Goal: Navigation & Orientation: Find specific page/section

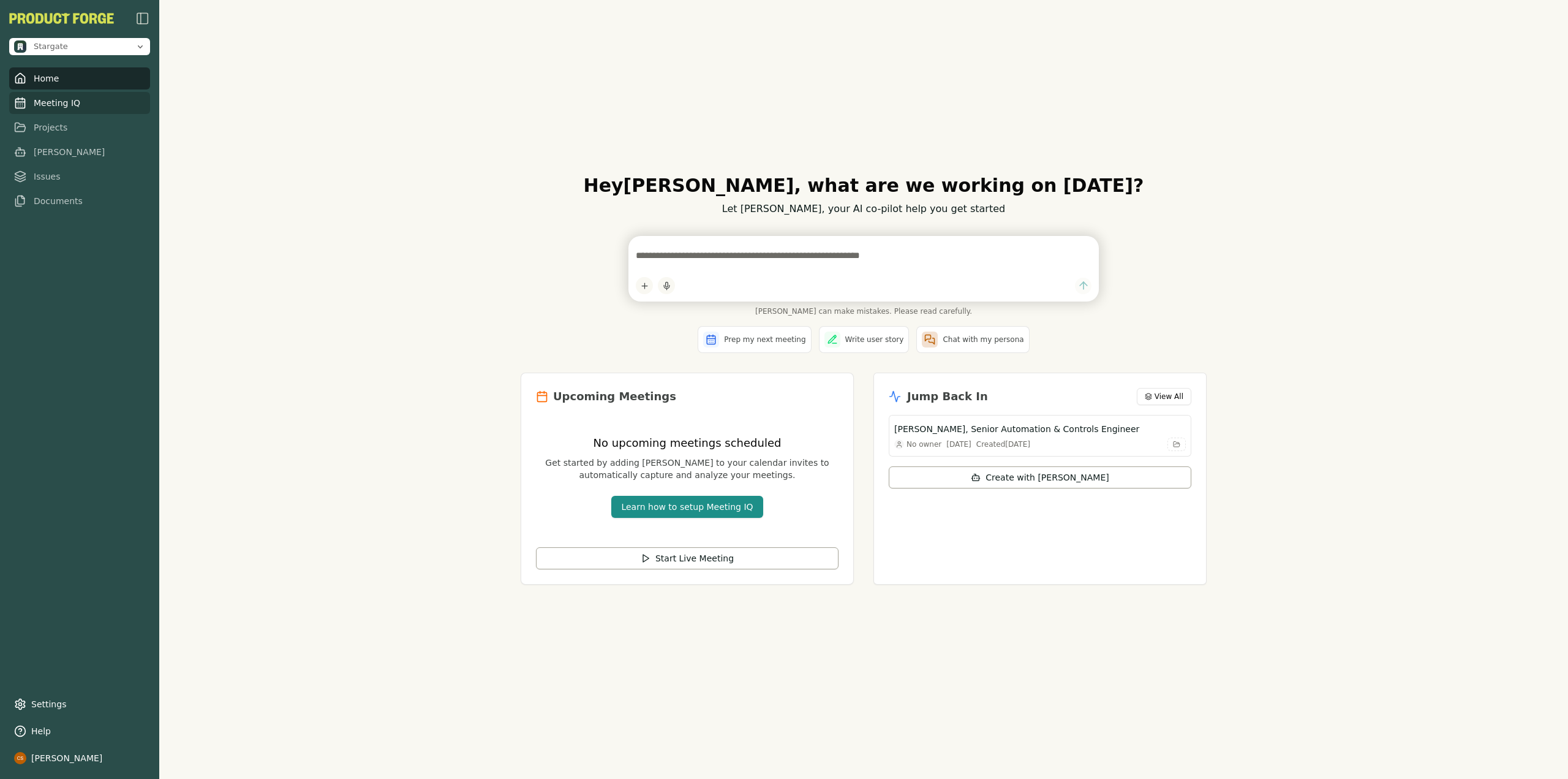
click at [35, 102] on link "Meeting IQ" at bounding box center [79, 103] width 141 height 22
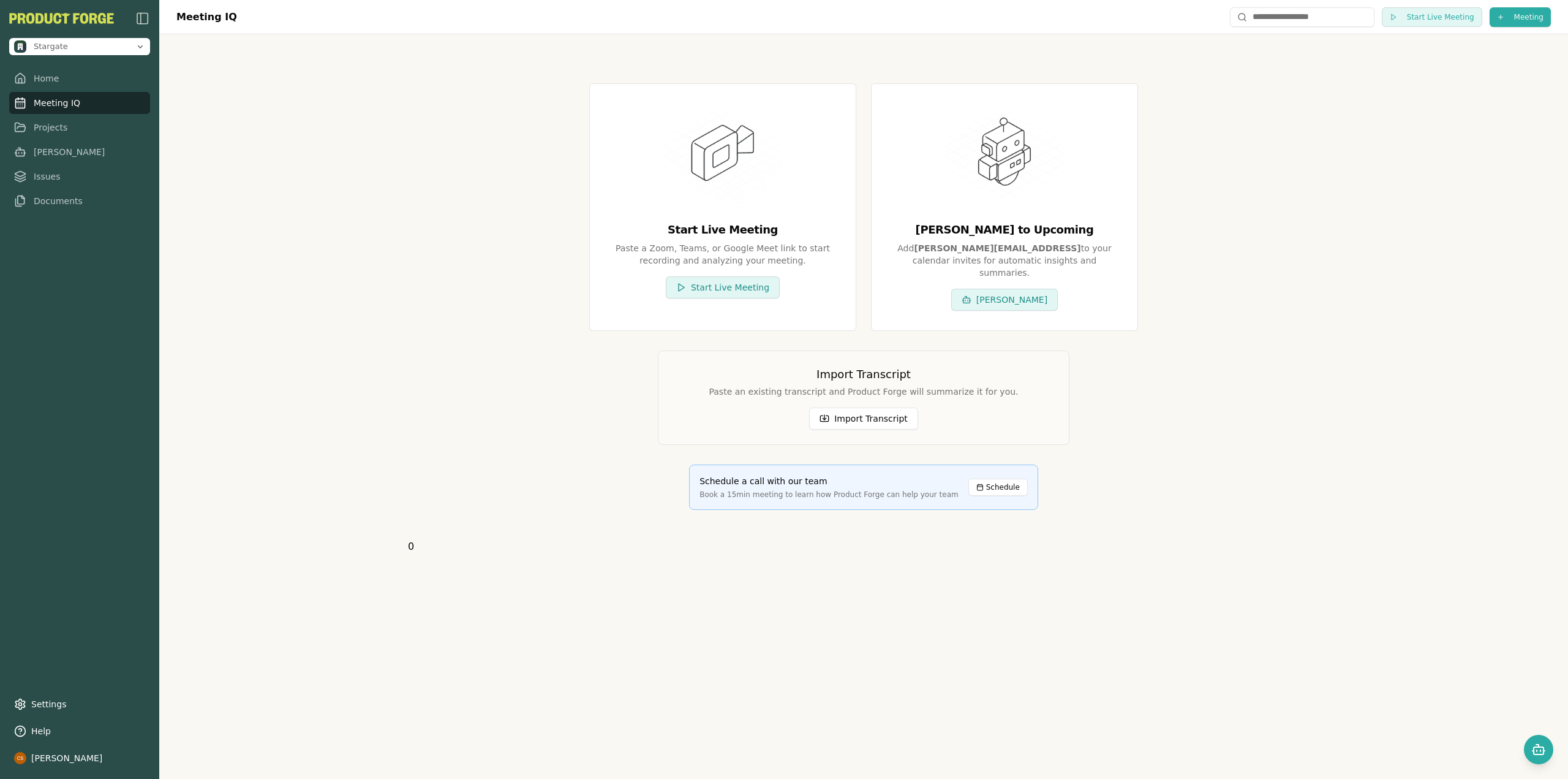
click at [300, 349] on div "Meeting IQ Start Live Meeting Meeting Start Live Meeting Paste a Zoom, Teams, o…" at bounding box center [864, 390] width 1409 height 779
click at [366, 198] on div "Meeting IQ Start Live Meeting Meeting Start Live Meeting Paste a Zoom, Teams, o…" at bounding box center [864, 390] width 1409 height 779
click at [411, 536] on div "Start Live Meeting Paste a Zoom, Teams, or Google Meet link to start recording …" at bounding box center [864, 304] width 941 height 539
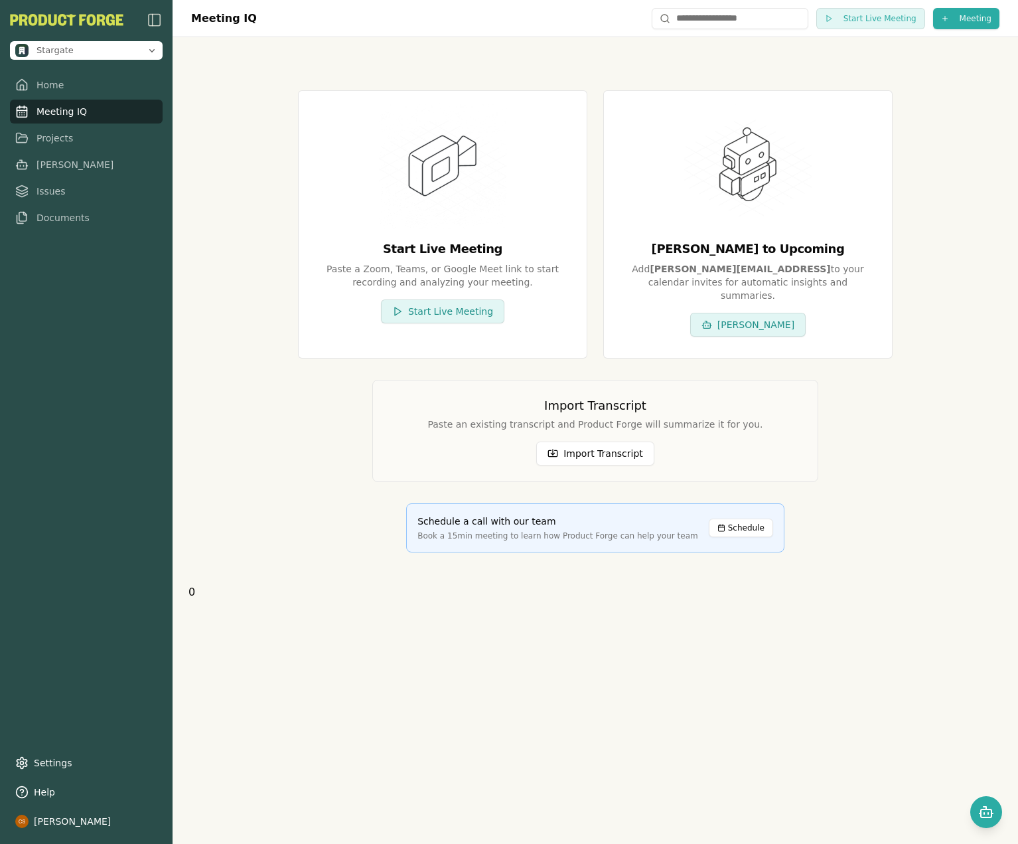
click at [651, 643] on div "Meeting IQ Start Live Meeting Meeting Start Live Meeting Paste a Zoom, Teams, o…" at bounding box center [596, 422] width 846 height 844
click at [60, 87] on link "Home" at bounding box center [86, 85] width 153 height 24
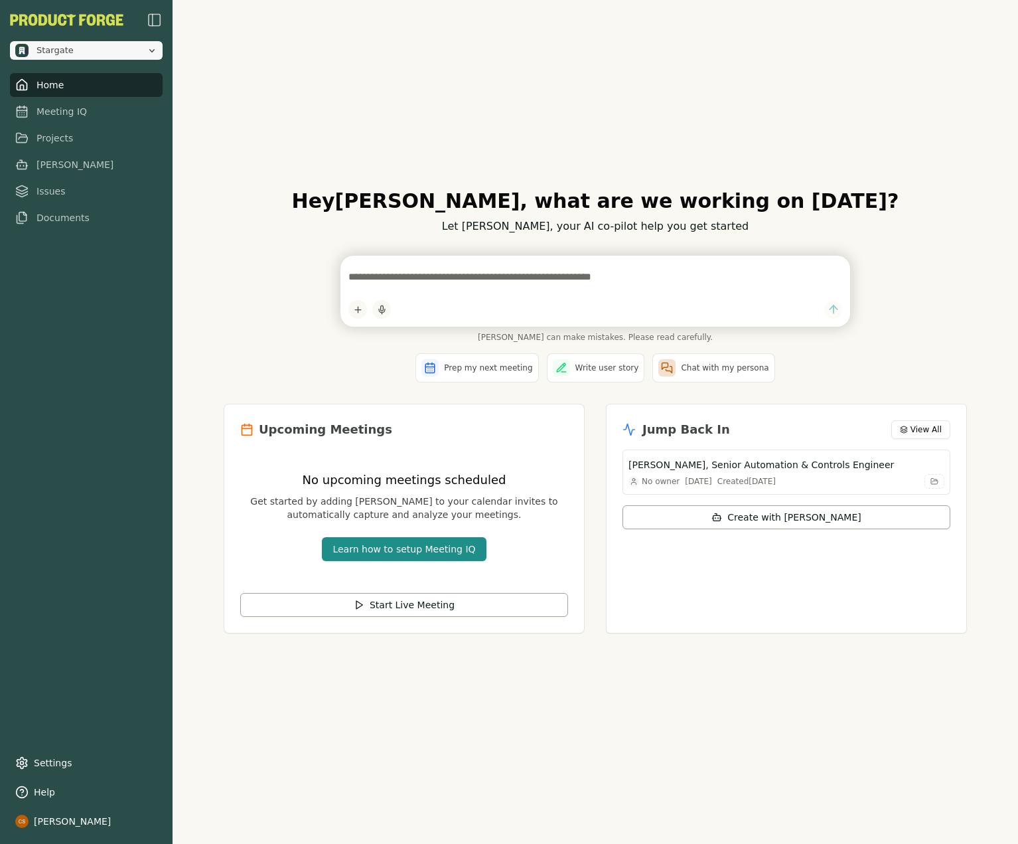
click at [92, 53] on span "Stargate" at bounding box center [78, 50] width 126 height 13
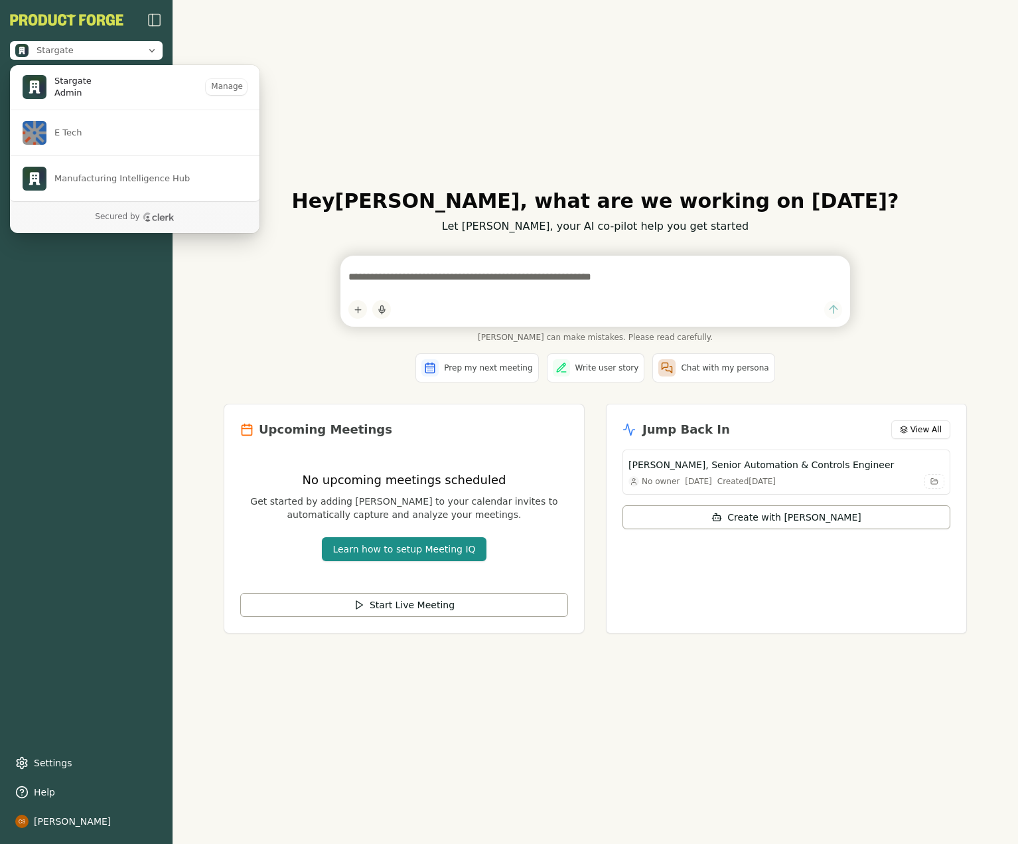
click at [92, 96] on span "Stargate Admin" at bounding box center [107, 86] width 196 height 45
click at [86, 177] on span "Manufacturing Intelligence Hub" at bounding box center [121, 179] width 135 height 12
